Goal: Download file/media

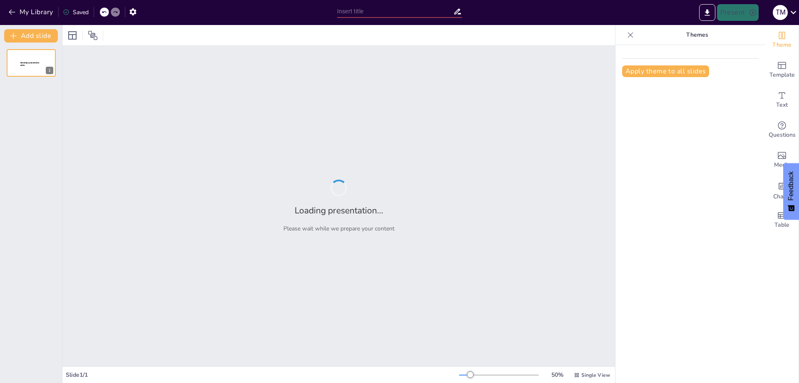
type input "Майбутнє України: як кожен може вплинути на економіку"
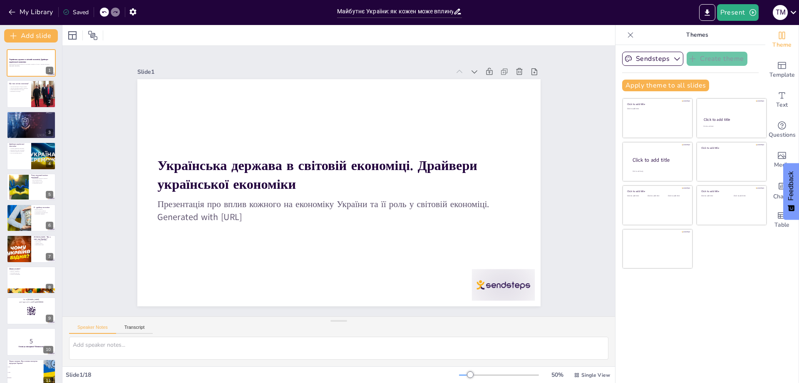
checkbox input "true"
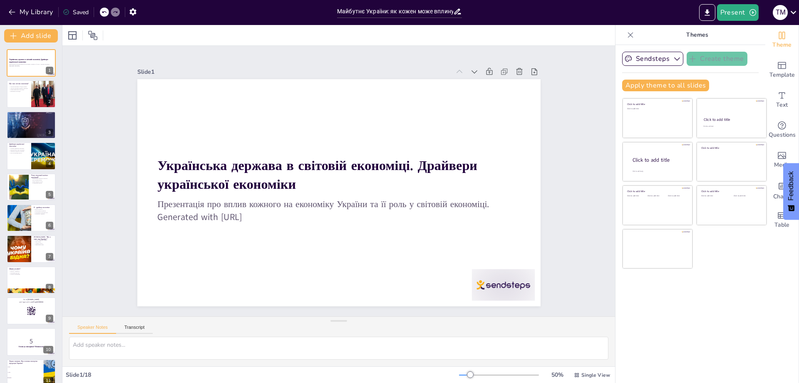
checkbox input "true"
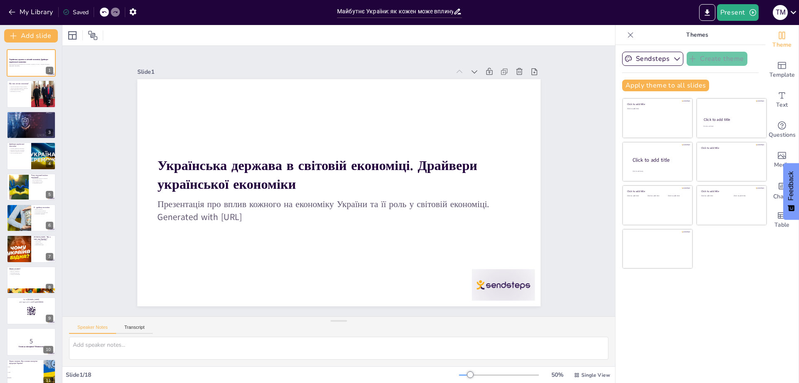
checkbox input "true"
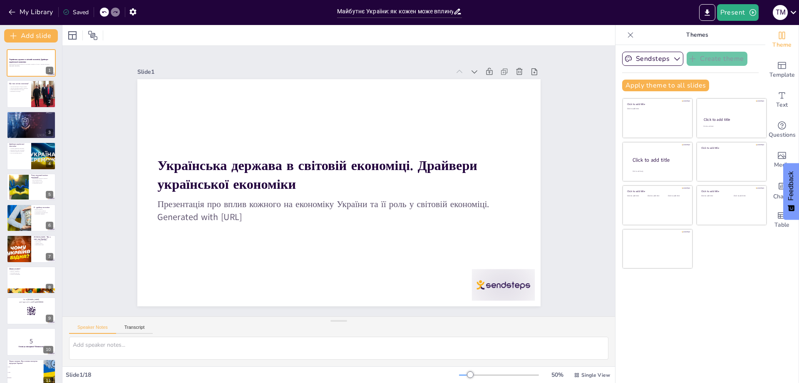
checkbox input "true"
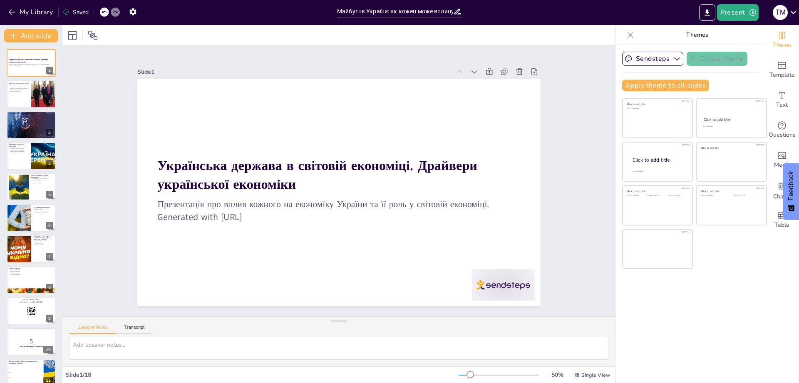
checkbox input "true"
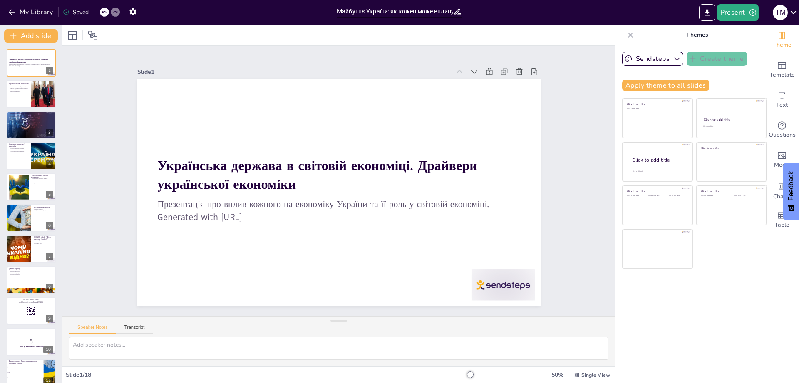
checkbox input "true"
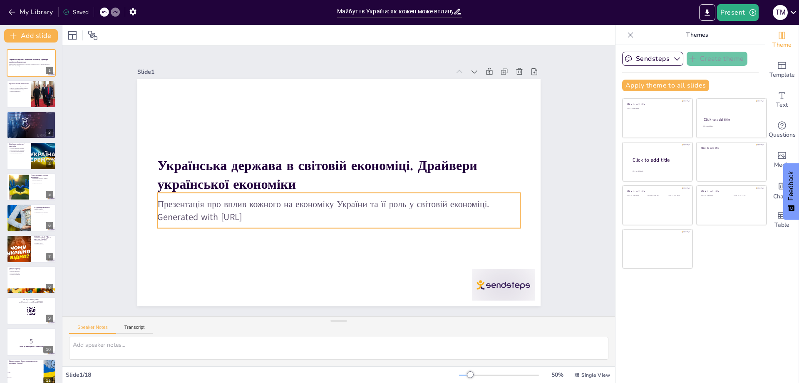
checkbox input "true"
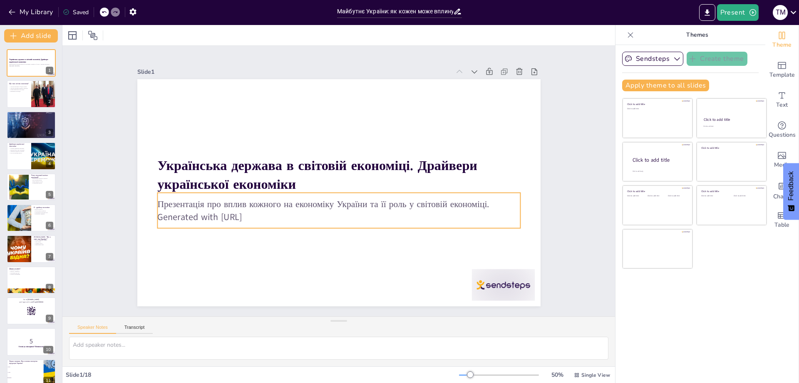
checkbox input "true"
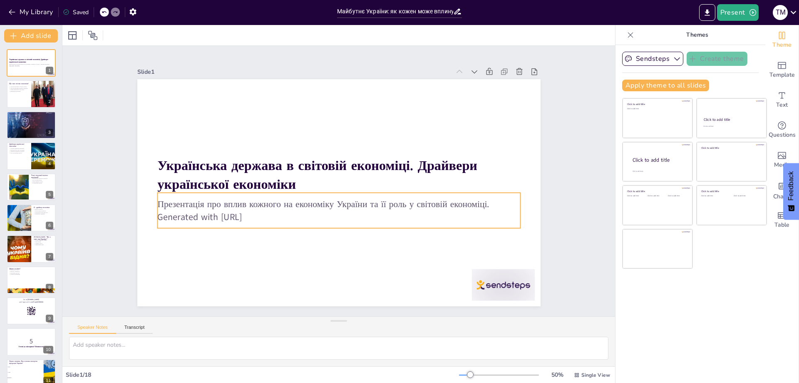
checkbox input "true"
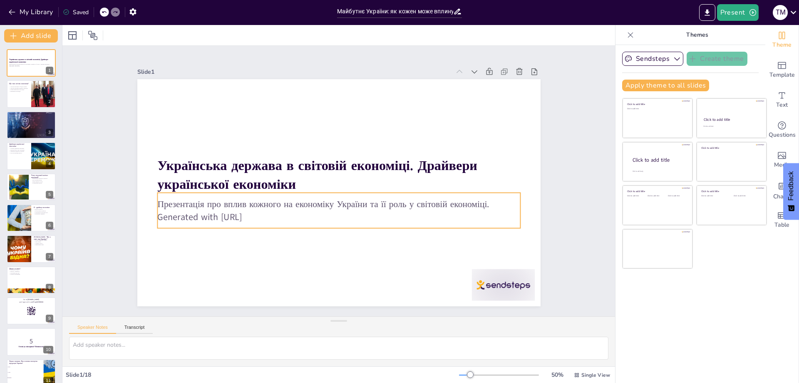
checkbox input "true"
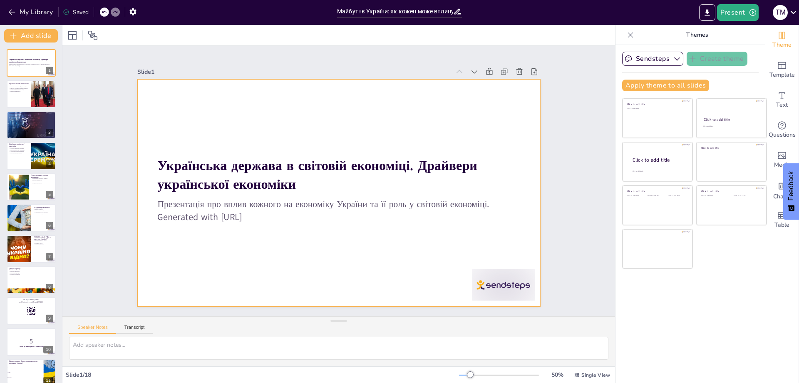
checkbox input "true"
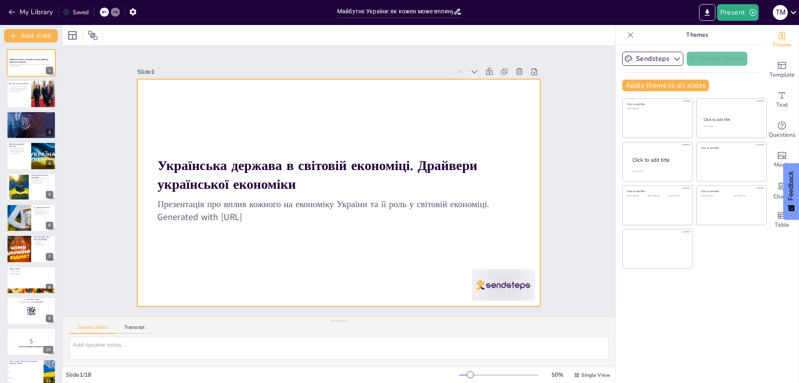
checkbox input "true"
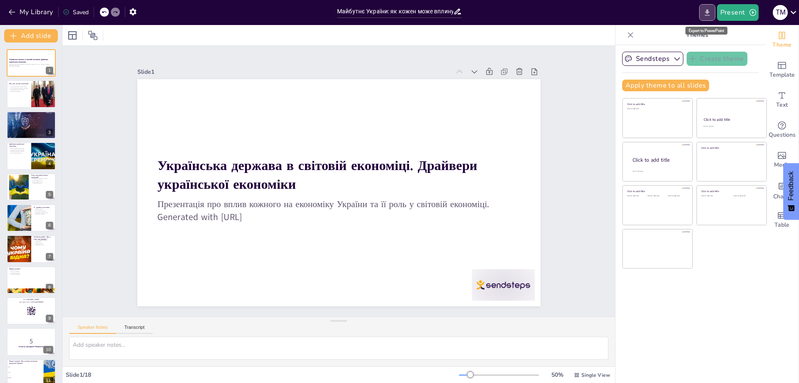
click at [708, 7] on button "Export to PowerPoint" at bounding box center [707, 12] width 16 height 17
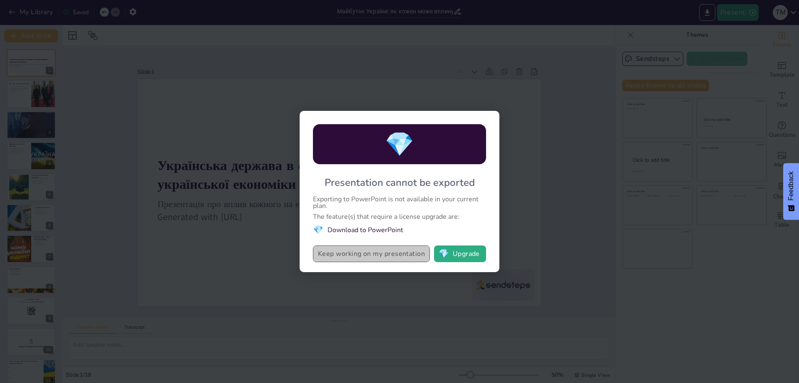
click at [395, 256] on button "Keep working on my presentation" at bounding box center [371, 253] width 117 height 17
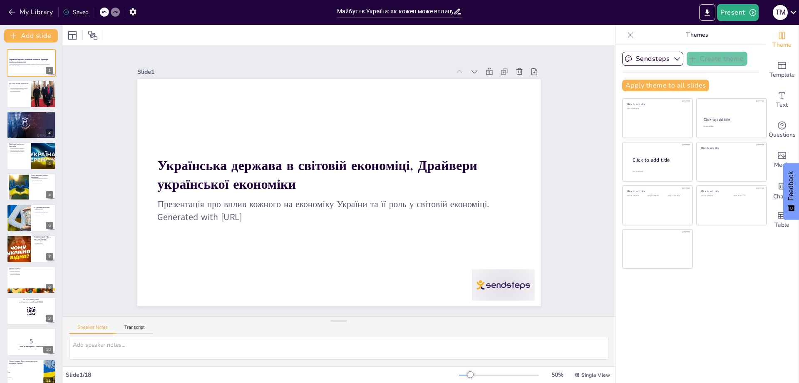
checkbox input "true"
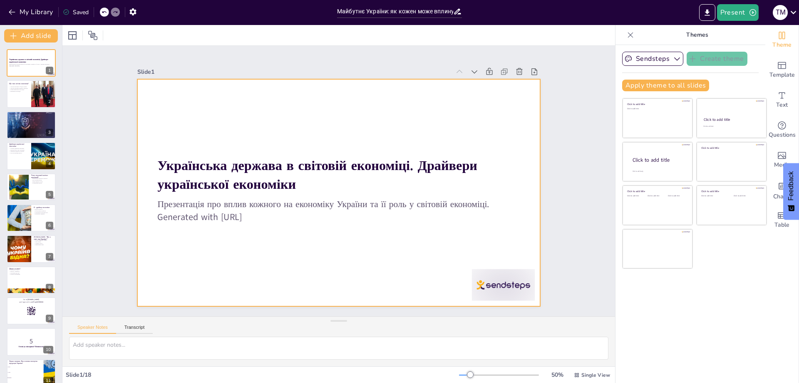
checkbox input "true"
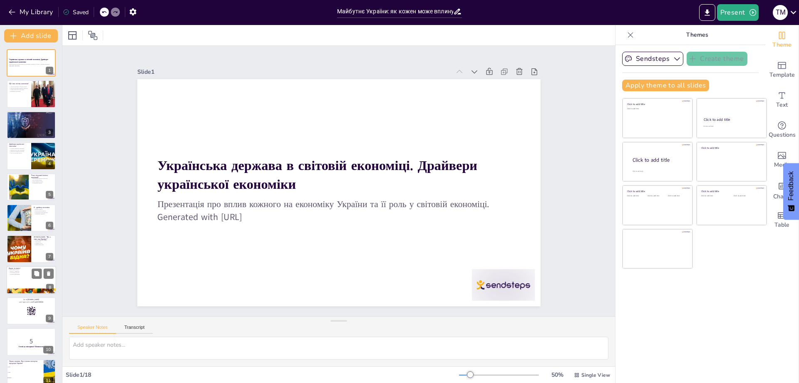
checkbox input "true"
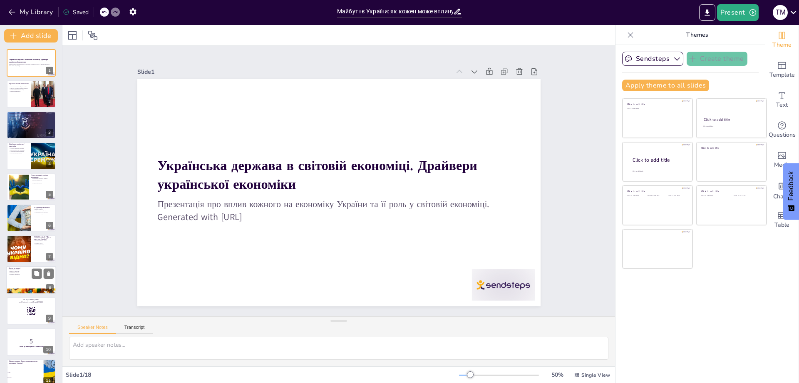
checkbox input "true"
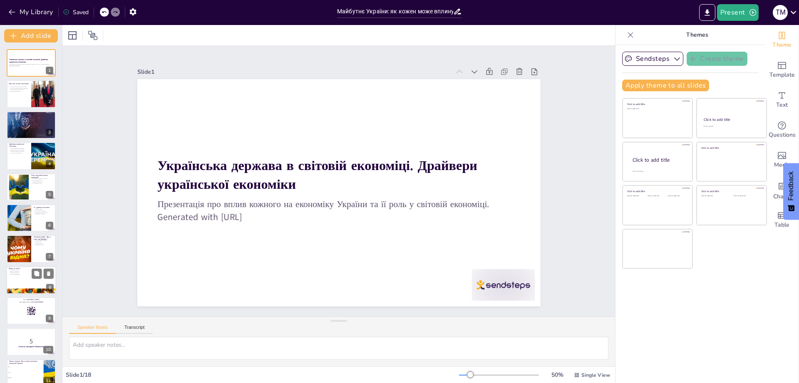
checkbox input "true"
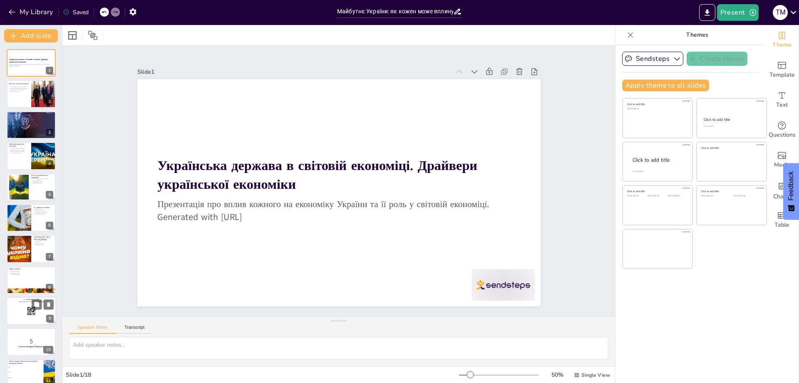
checkbox input "true"
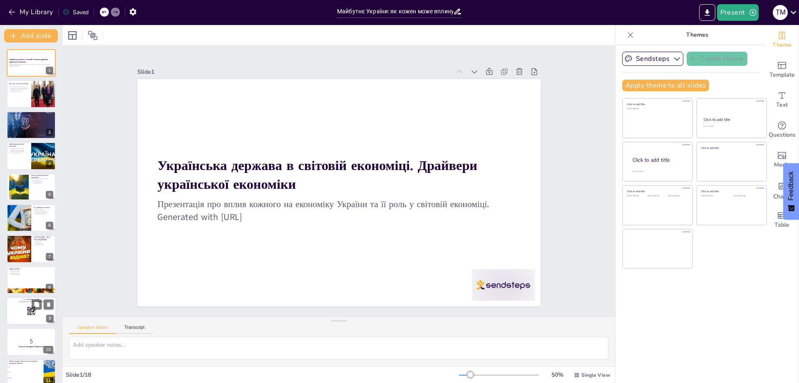
checkbox input "true"
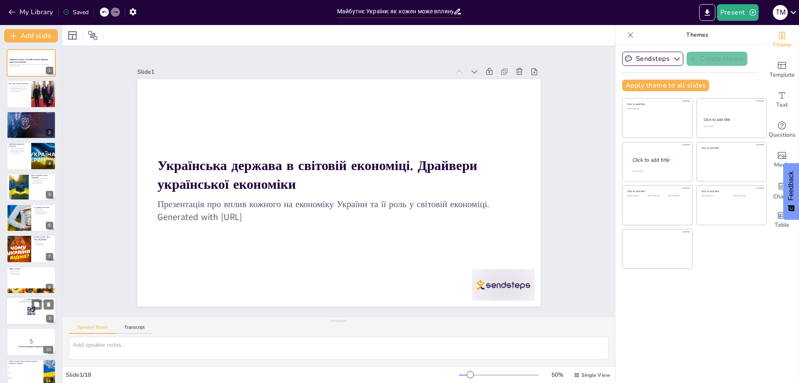
checkbox input "true"
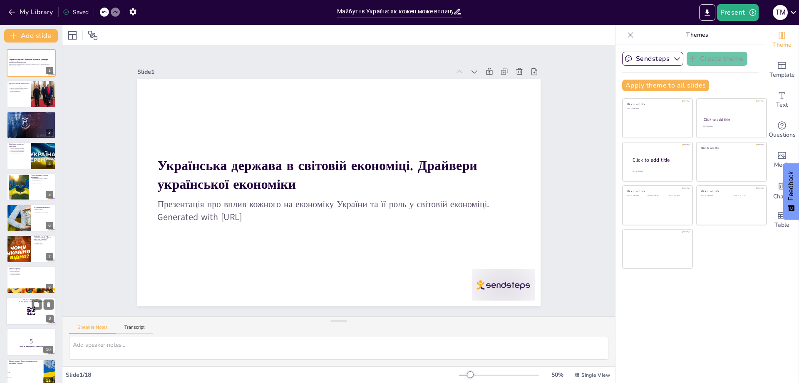
click at [26, 308] on div at bounding box center [31, 310] width 50 height 28
checkbox input "true"
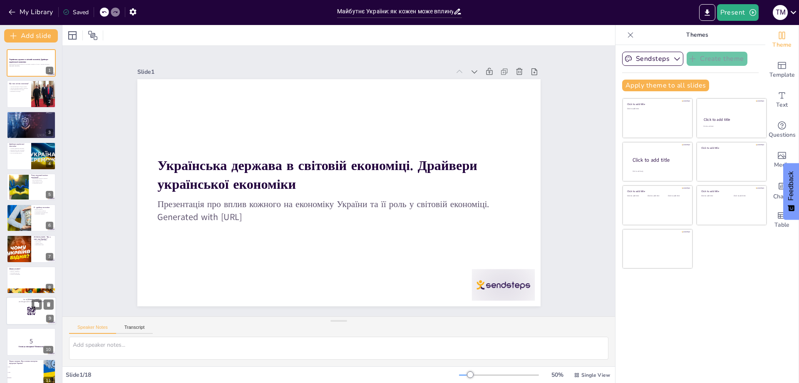
checkbox input "true"
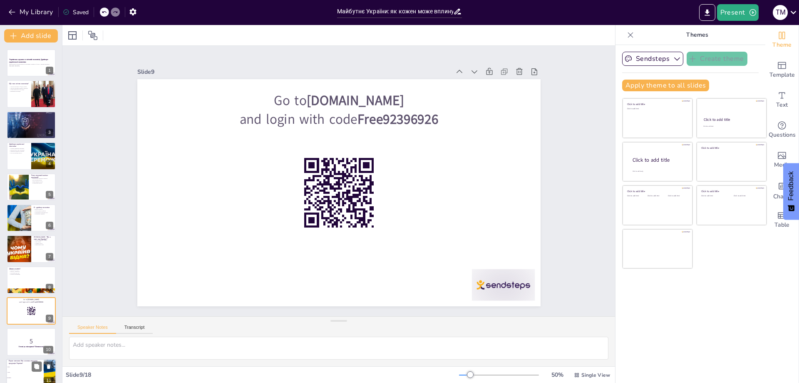
checkbox input "true"
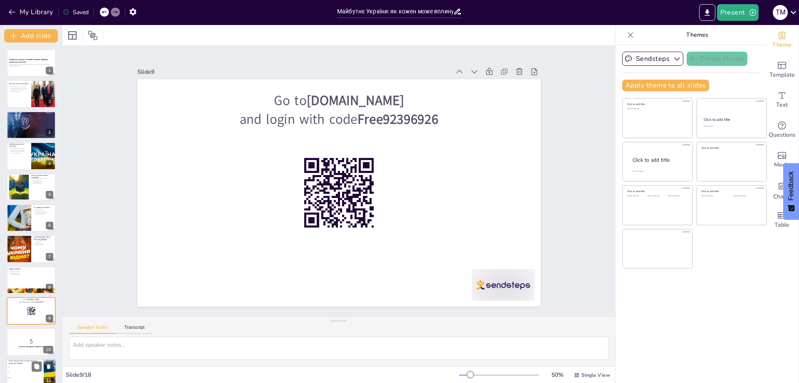
checkbox input "true"
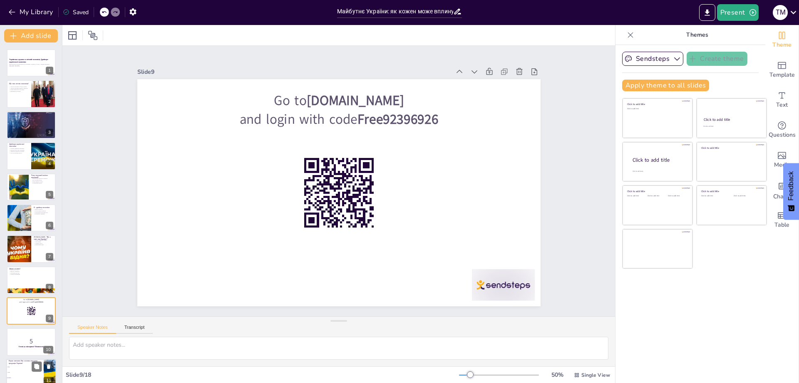
scroll to position [98, 0]
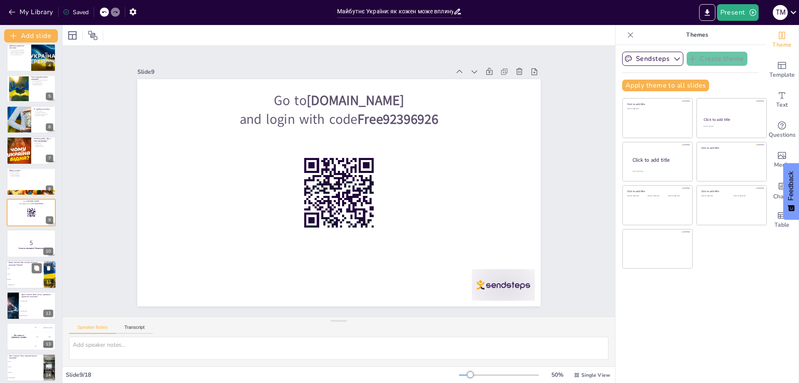
checkbox input "true"
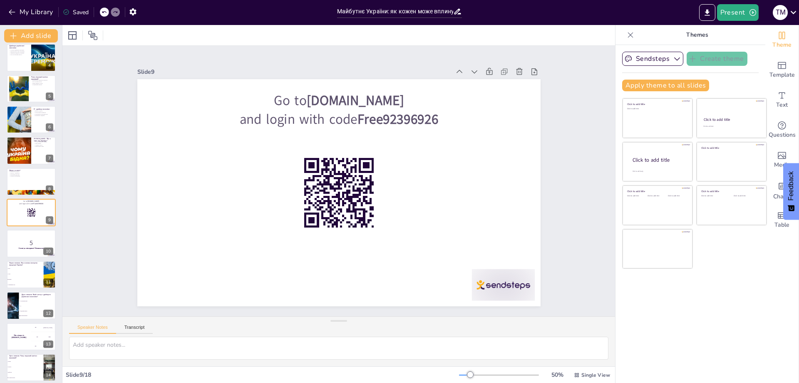
checkbox input "true"
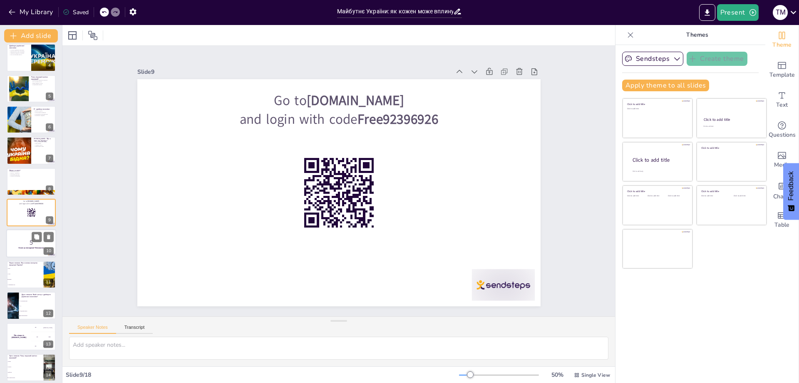
checkbox input "true"
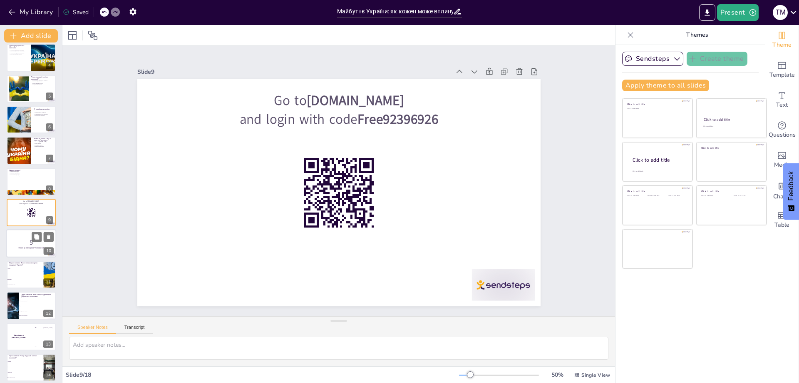
checkbox input "true"
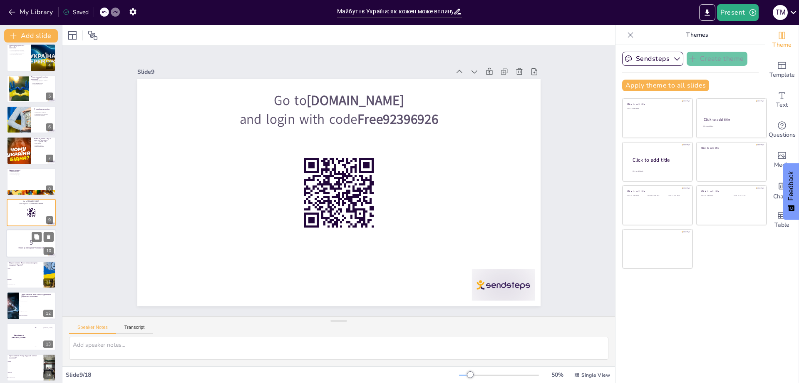
checkbox input "true"
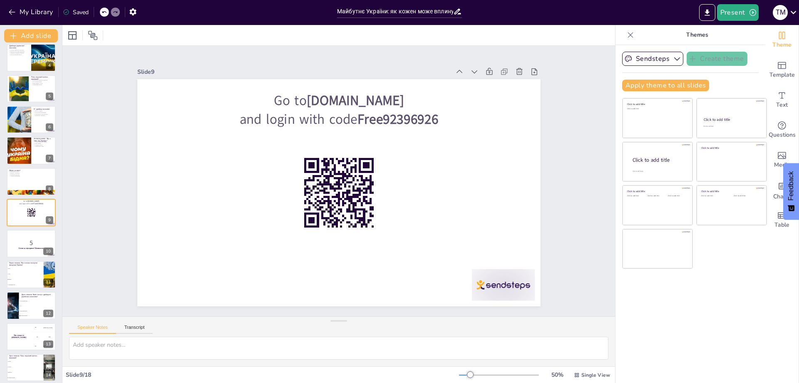
checkbox input "true"
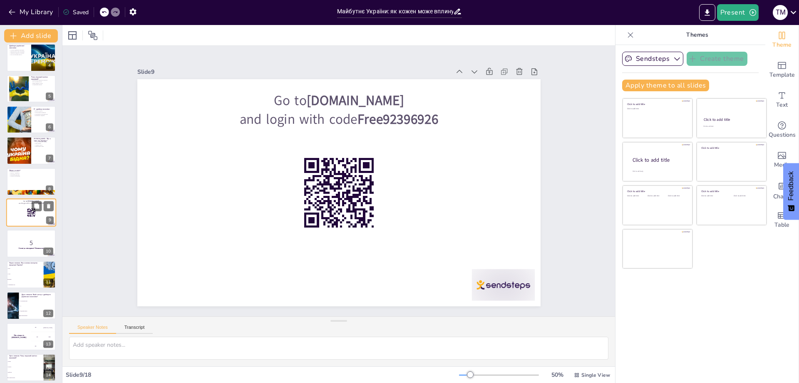
checkbox input "true"
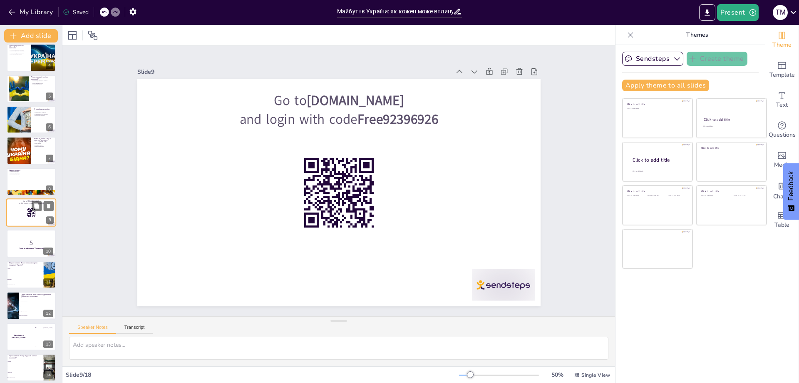
checkbox input "true"
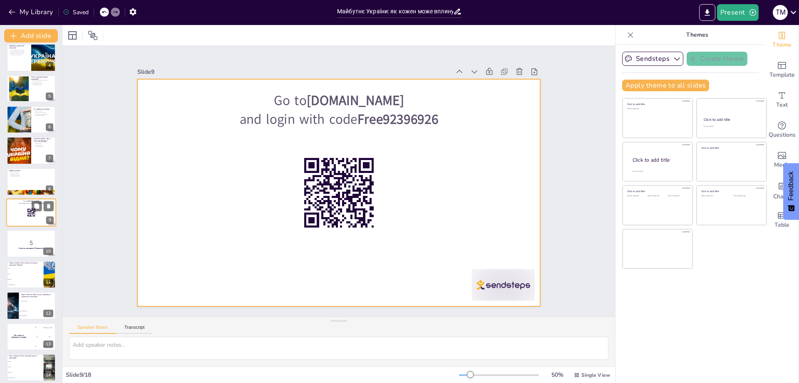
click at [29, 222] on div at bounding box center [31, 212] width 50 height 28
checkbox input "true"
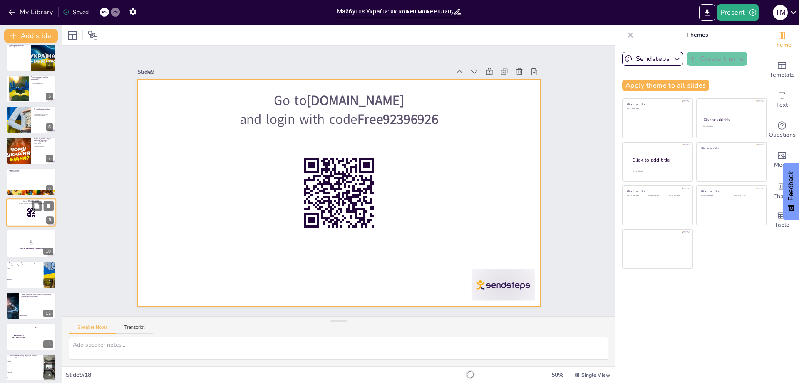
checkbox input "true"
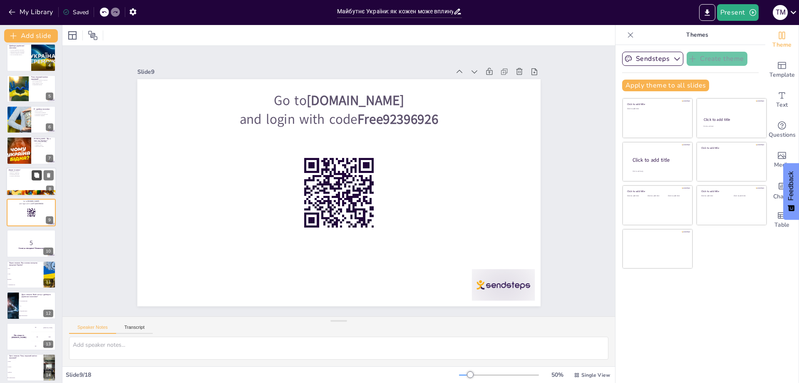
checkbox input "true"
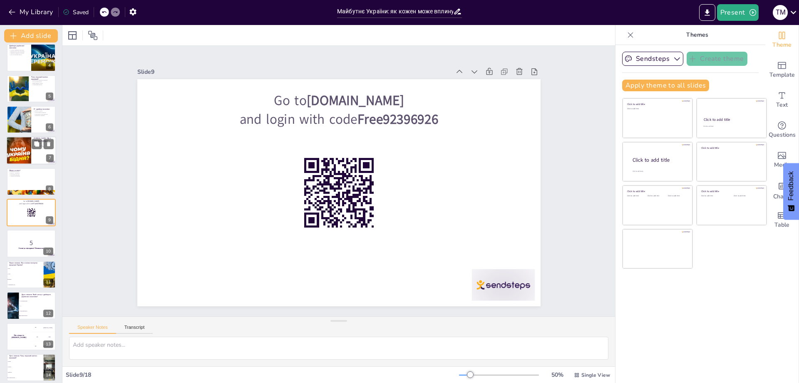
checkbox input "true"
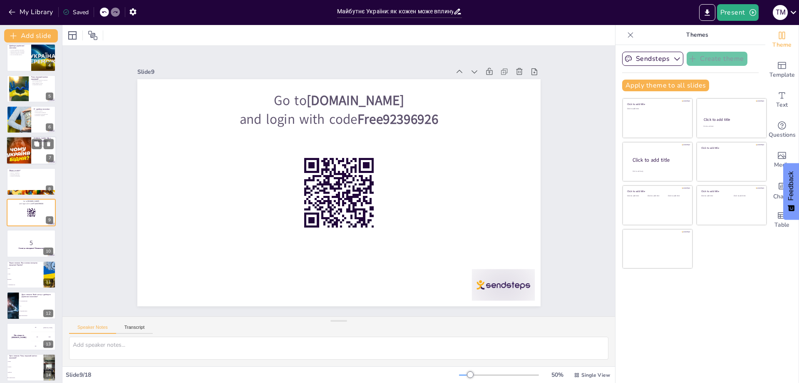
checkbox input "true"
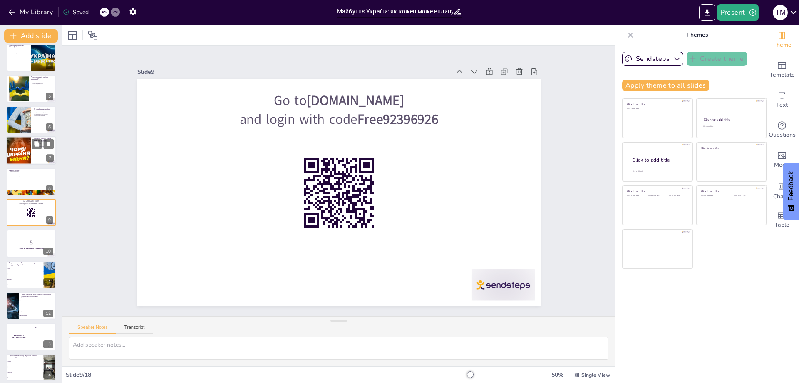
checkbox input "true"
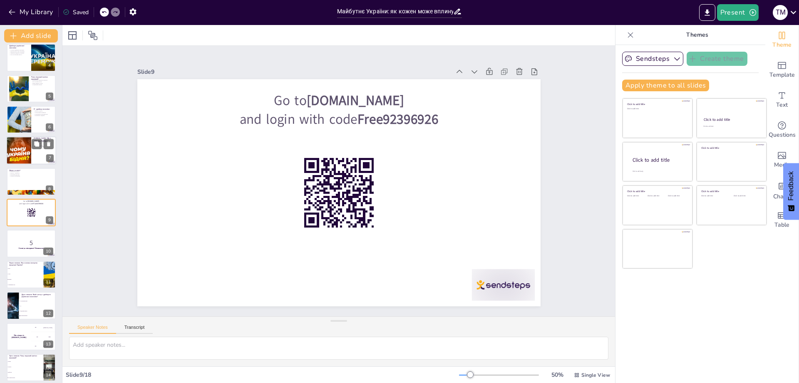
checkbox input "true"
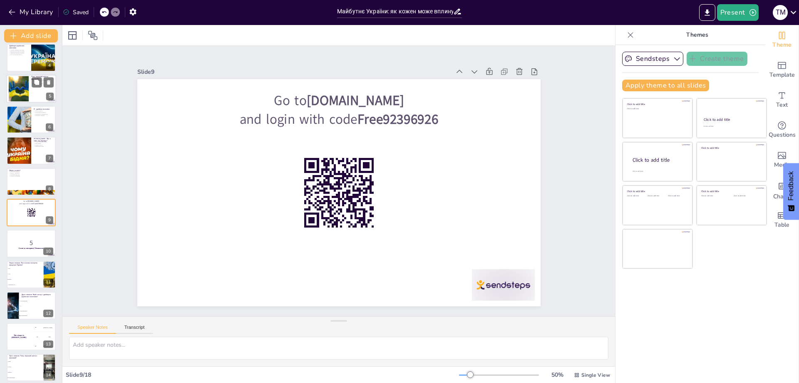
click at [39, 151] on div at bounding box center [31, 150] width 49 height 27
checkbox input "true"
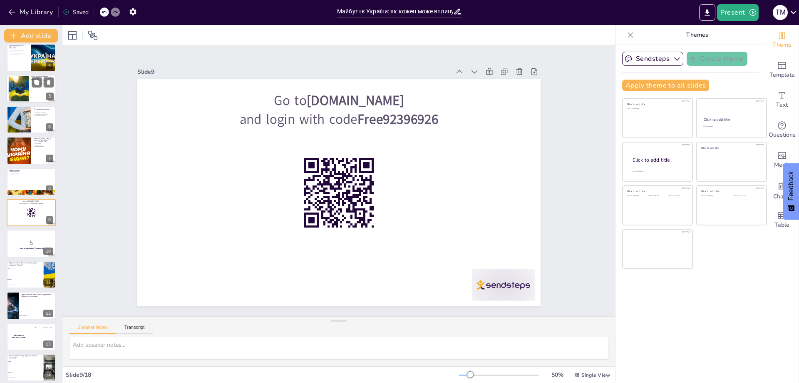
checkbox input "true"
type textarea "[PERSON_NAME] є інтерактивним елементом, який допомагає учасникам перевірити св…"
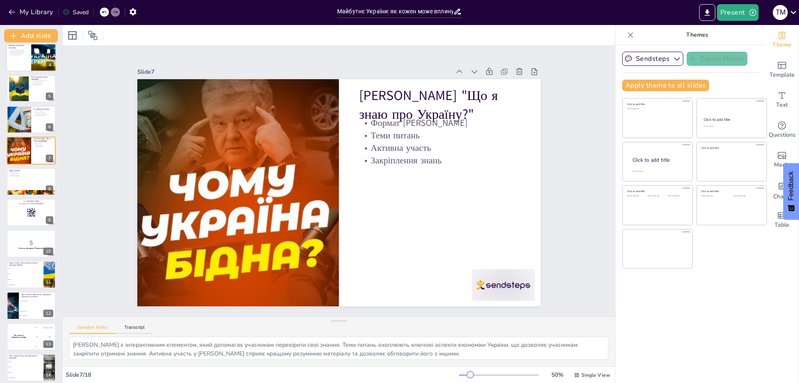
scroll to position [36, 0]
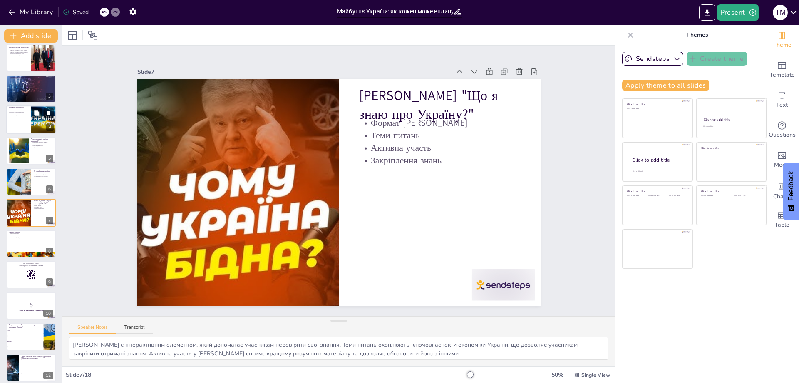
checkbox input "true"
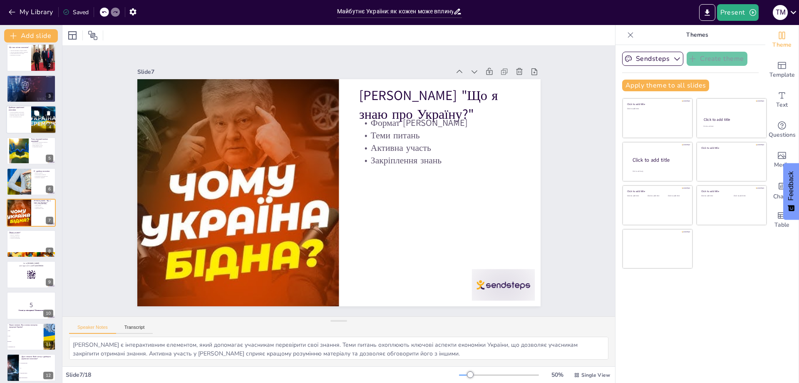
checkbox input "true"
drag, startPoint x: 32, startPoint y: 72, endPoint x: 33, endPoint y: 64, distance: 8.1
click at [32, 72] on div "Українська держава в світовій економіці. Драйвери української економіки Презент…" at bounding box center [31, 290] width 62 height 554
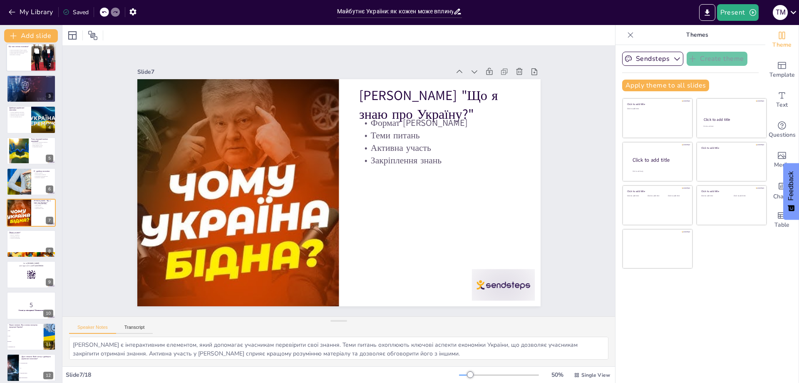
click at [13, 57] on div at bounding box center [31, 58] width 50 height 28
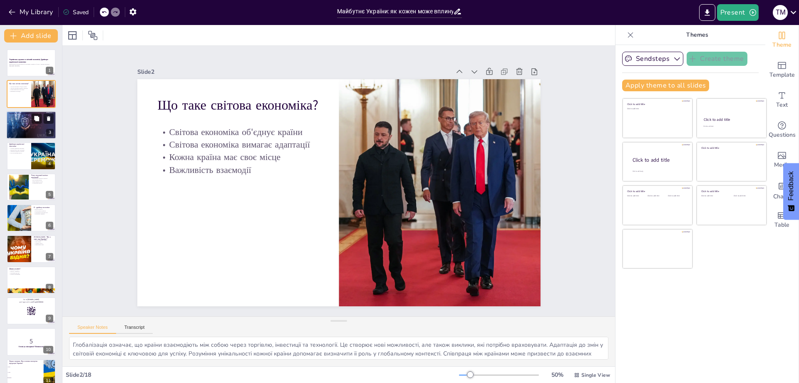
click at [23, 127] on div at bounding box center [31, 125] width 50 height 28
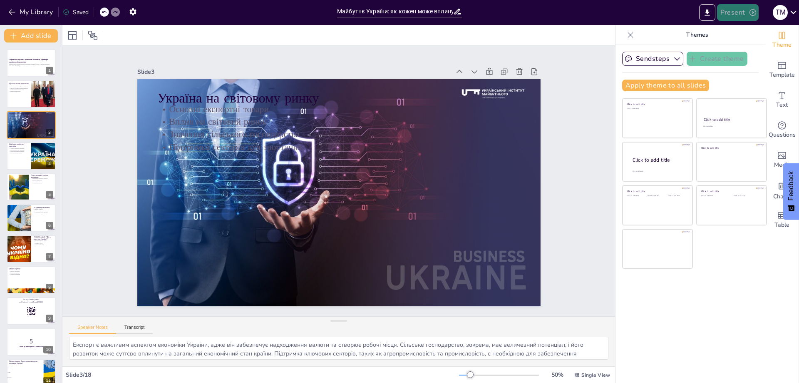
click at [755, 12] on icon "button" at bounding box center [753, 12] width 8 height 8
click at [709, 16] on div at bounding box center [399, 191] width 799 height 383
click at [709, 17] on icon "Export to PowerPoint" at bounding box center [707, 12] width 9 height 9
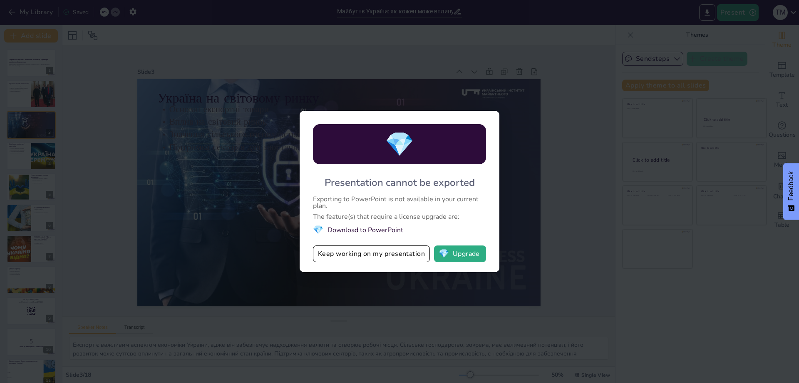
click at [367, 227] on li "💎 Download to PowerPoint" at bounding box center [399, 229] width 173 height 11
drag, startPoint x: 367, startPoint y: 234, endPoint x: 363, endPoint y: 256, distance: 23.2
click at [367, 234] on li "💎 Download to PowerPoint" at bounding box center [399, 229] width 173 height 11
click at [363, 257] on button "Keep working on my presentation" at bounding box center [371, 253] width 117 height 17
